Goal: Information Seeking & Learning: Learn about a topic

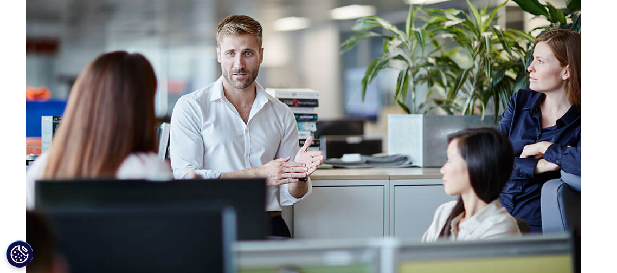
scroll to position [1022, 0]
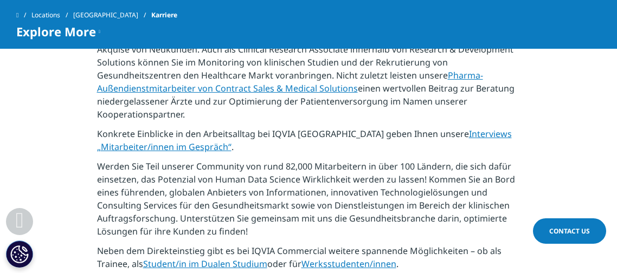
scroll to position [440, 0]
click at [134, 144] on link "Interviews „Mitarbeiter/innen im Gespräch“" at bounding box center [304, 139] width 415 height 25
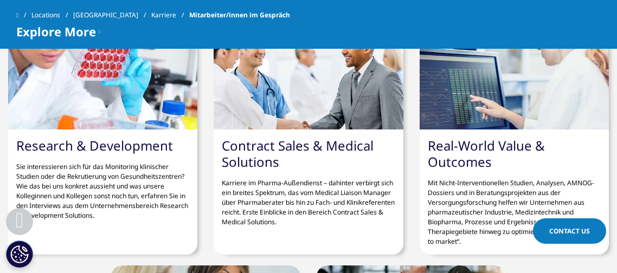
scroll to position [427, 0]
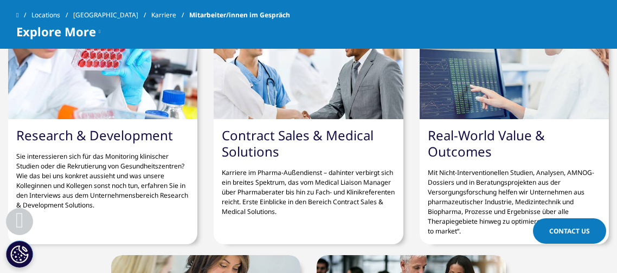
click at [249, 139] on link "Contract Sales & Medical Solutions" at bounding box center [298, 143] width 152 height 34
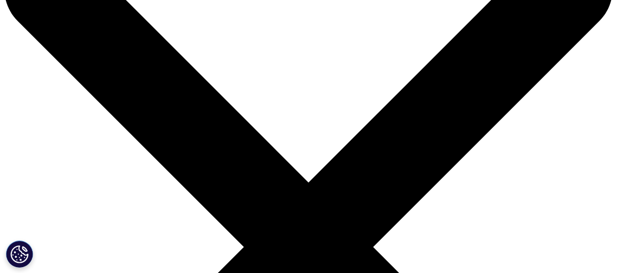
scroll to position [72, 0]
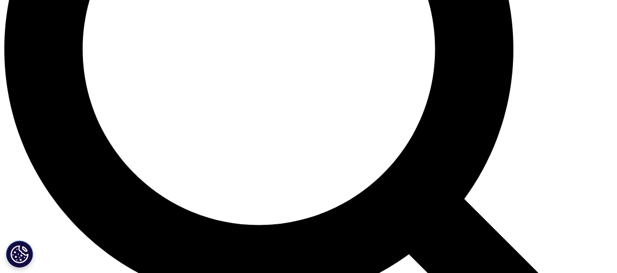
scroll to position [830, 0]
